Goal: Check status: Check status

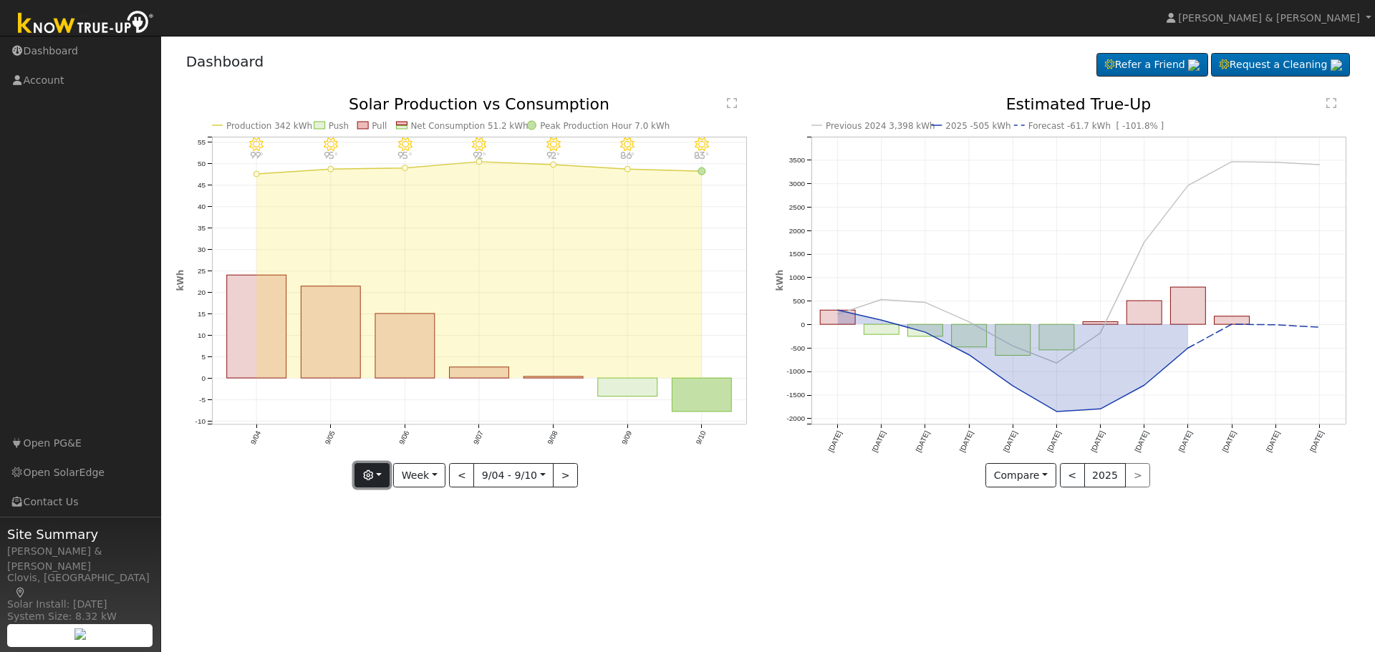
click at [373, 476] on icon "button" at bounding box center [368, 475] width 10 height 10
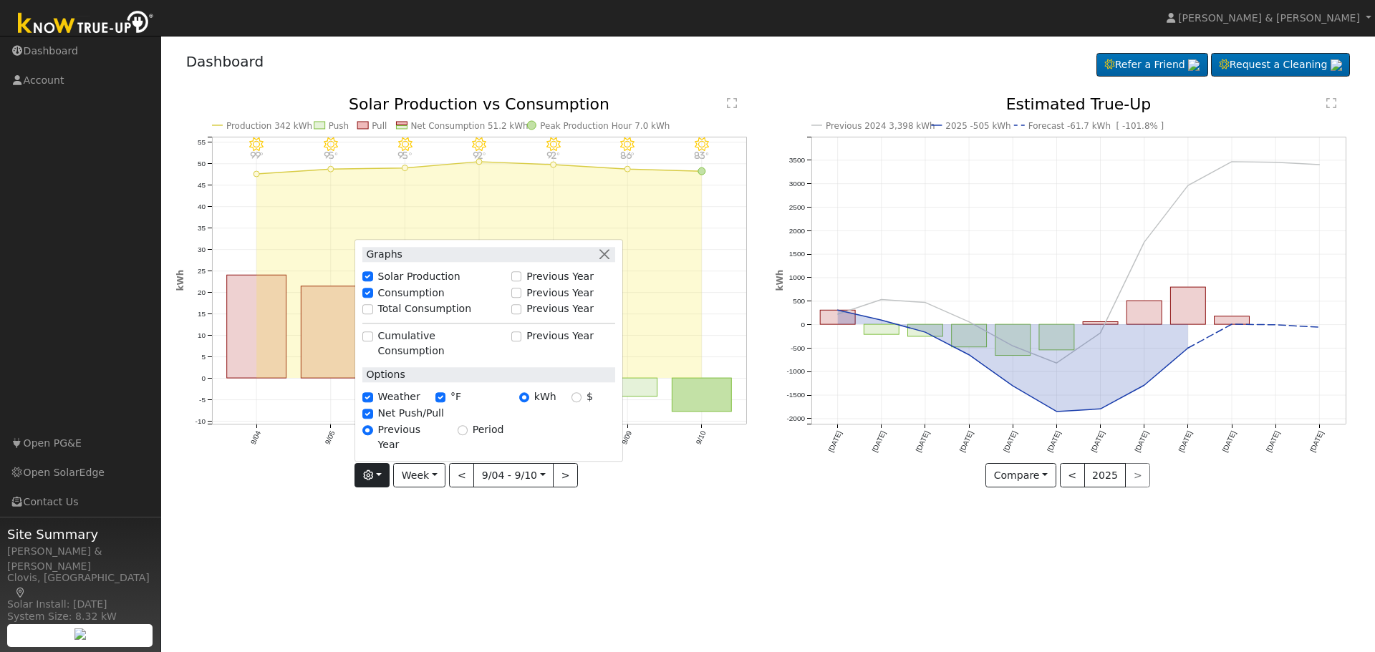
click at [447, 317] on label "Total Consumption" at bounding box center [425, 309] width 94 height 15
click at [372, 314] on input "Total Consumption" at bounding box center [367, 309] width 10 height 10
checkbox input "true"
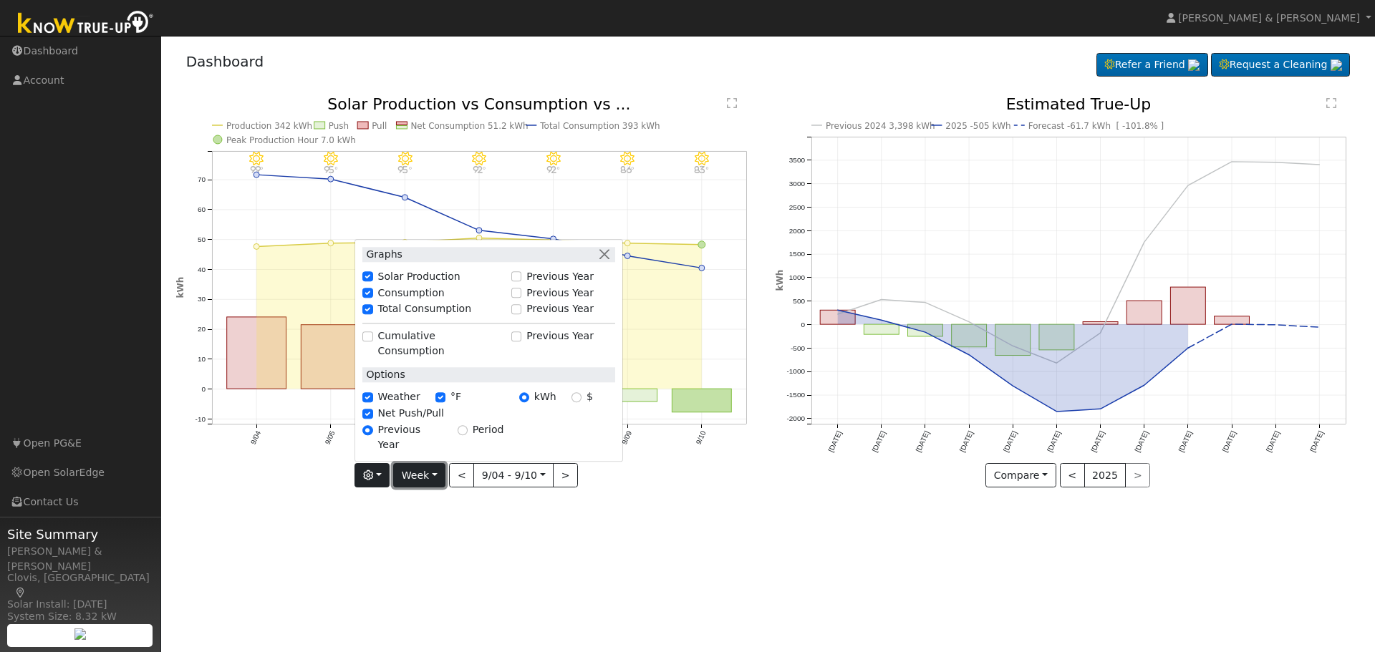
click at [436, 472] on button "Week" at bounding box center [419, 475] width 52 height 24
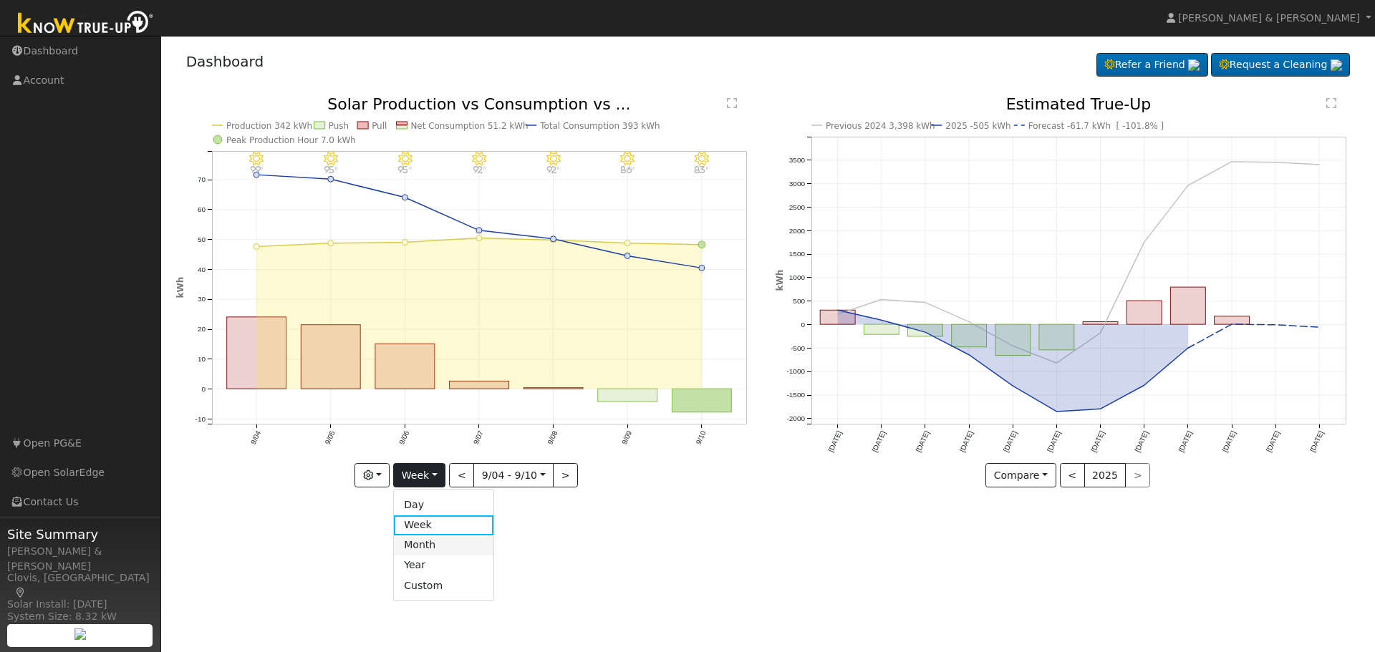
click at [424, 548] on link "Month" at bounding box center [444, 545] width 100 height 20
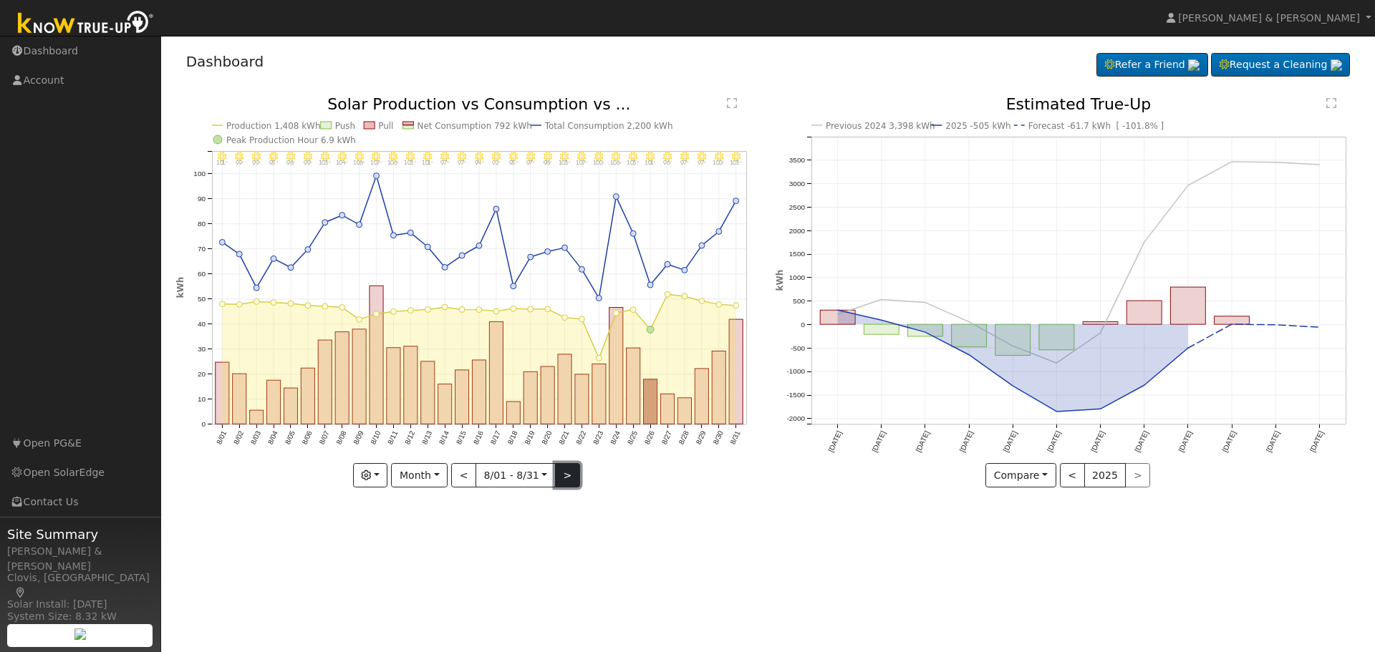
click at [571, 476] on button ">" at bounding box center [567, 475] width 25 height 24
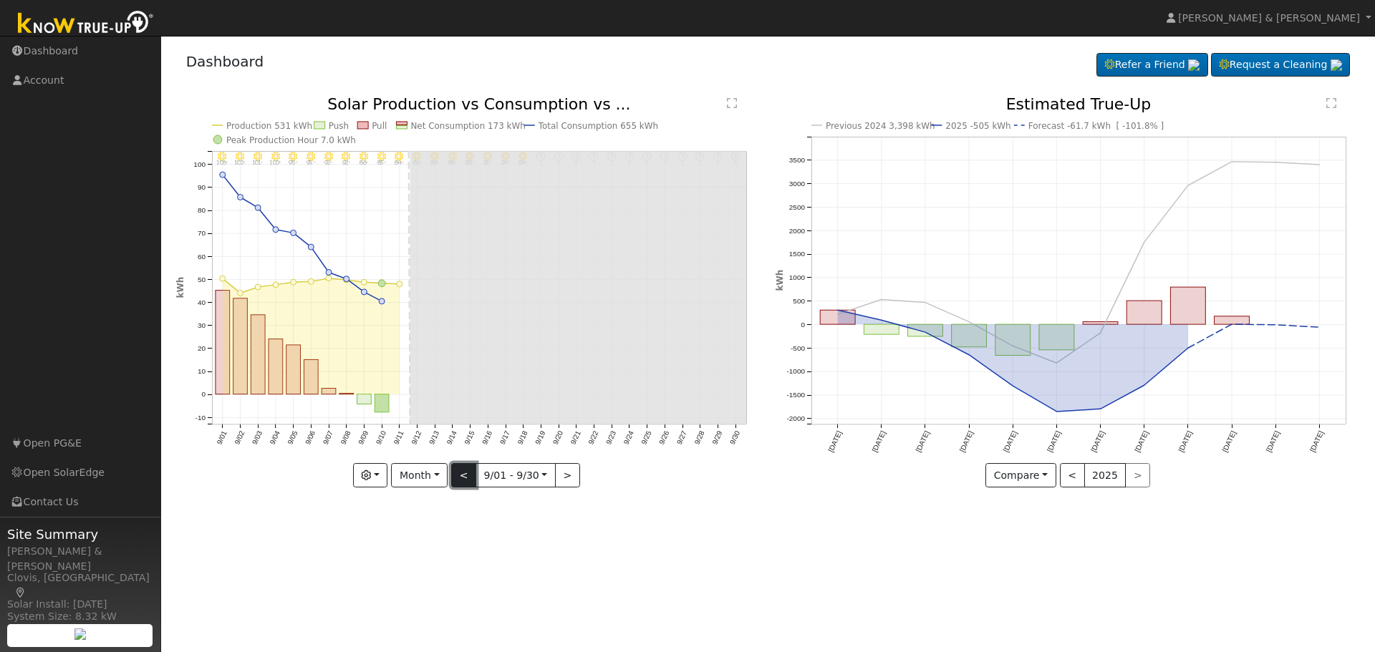
click at [459, 472] on button "<" at bounding box center [463, 475] width 25 height 24
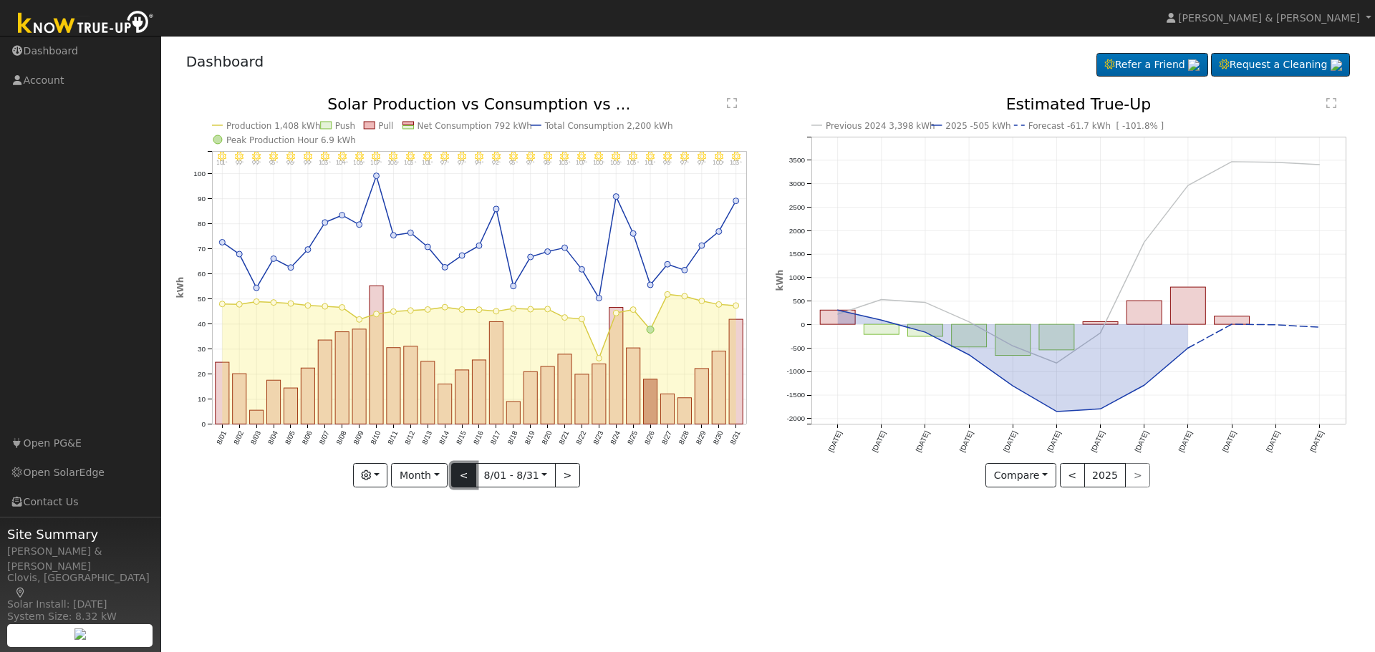
click at [467, 478] on button "<" at bounding box center [463, 475] width 25 height 24
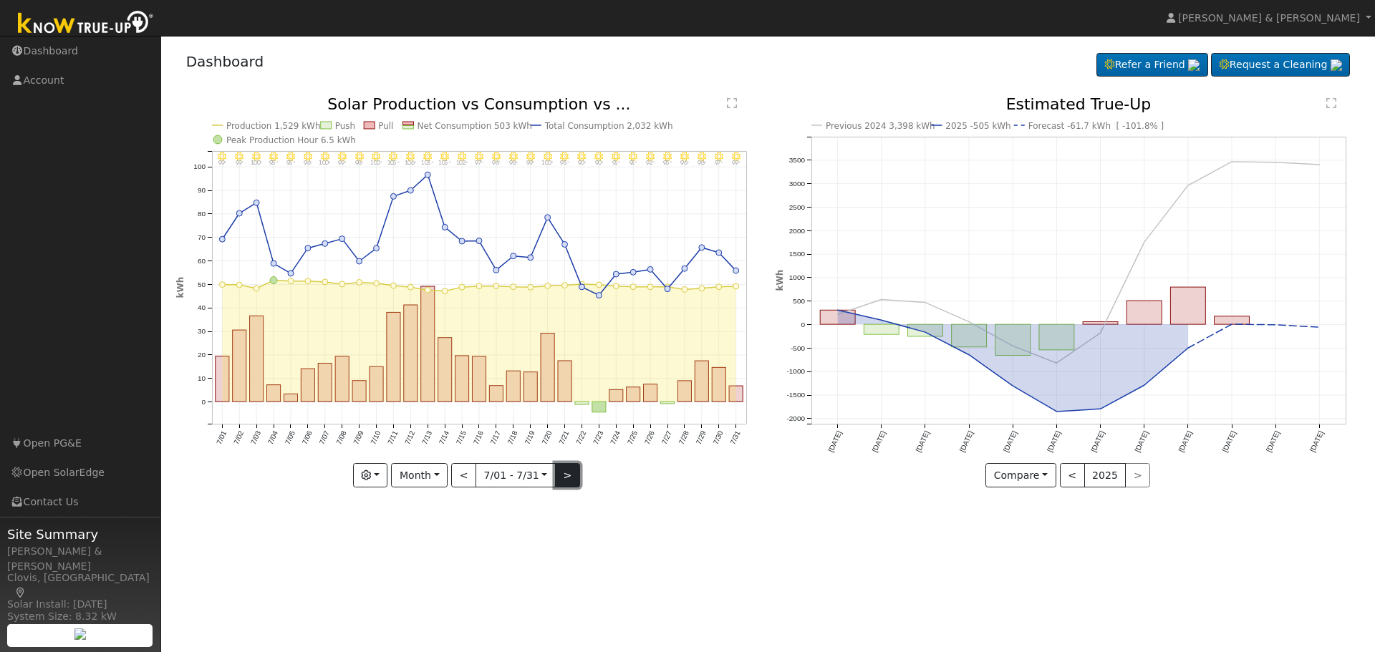
click at [561, 473] on button ">" at bounding box center [567, 475] width 25 height 24
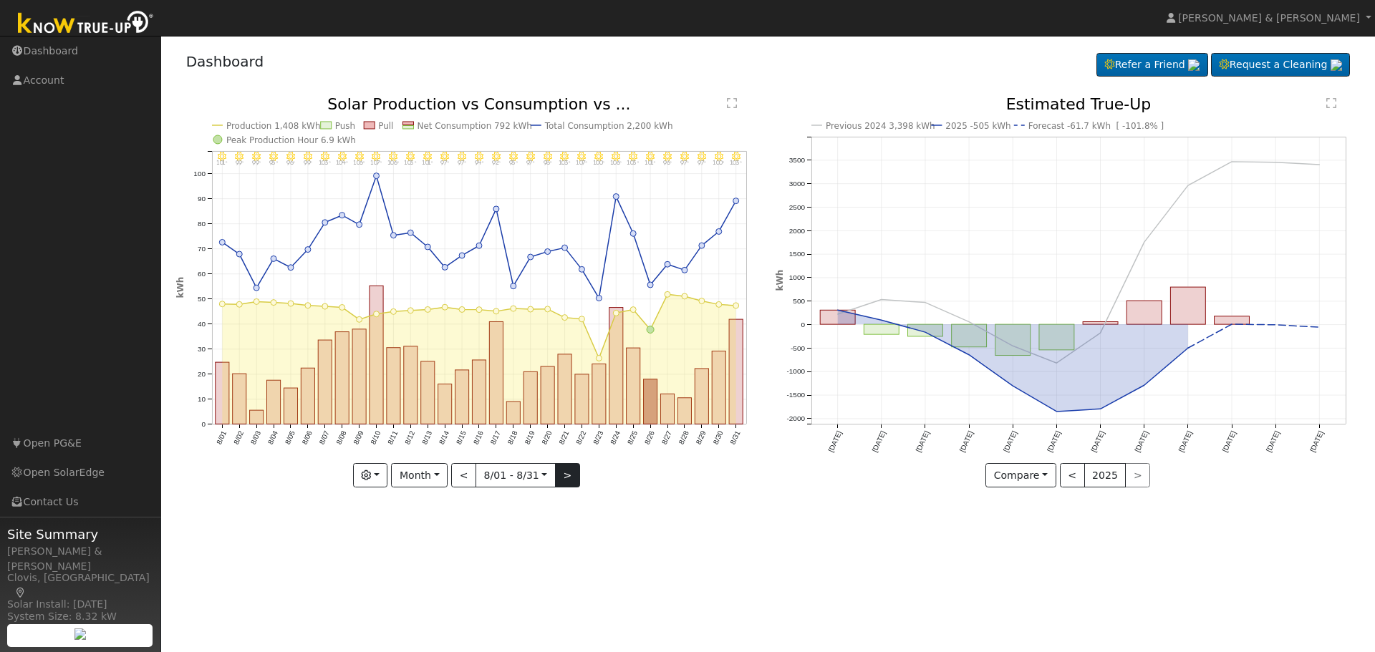
click at [561, 473] on div "8/31 - Clear 103° 8/30 - Clear 100° 8/29 - Clear 97° 8/28 - Clear 97° 8/27 - Cl…" at bounding box center [468, 292] width 584 height 391
click at [561, 473] on button ">" at bounding box center [567, 475] width 25 height 24
type input "[DATE]"
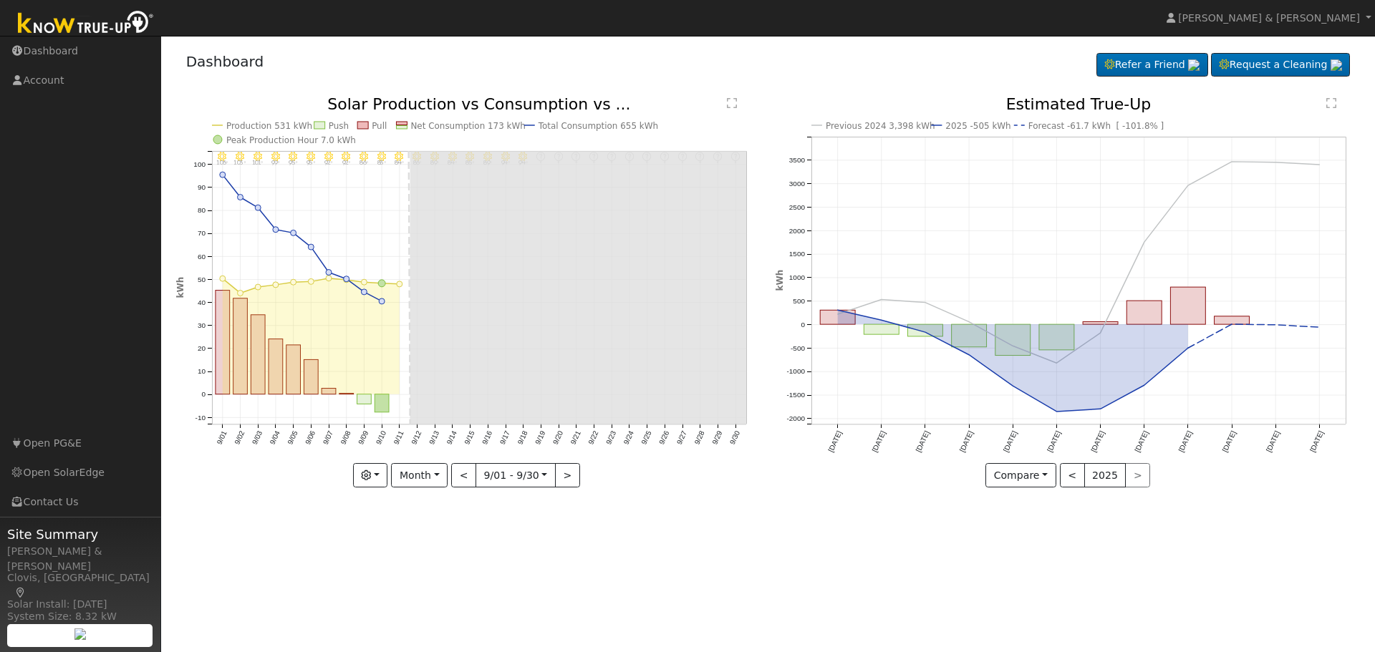
click at [290, 58] on div "Dashboard Refer a Friend Request a Cleaning Refer a Friend" at bounding box center [768, 65] width 1184 height 44
